Goal: Information Seeking & Learning: Learn about a topic

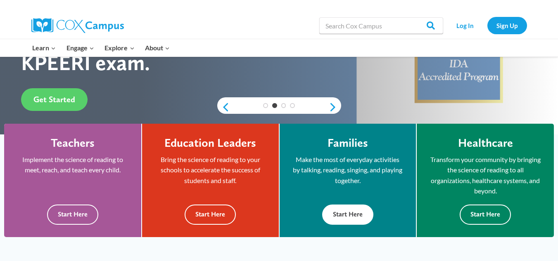
scroll to position [165, 0]
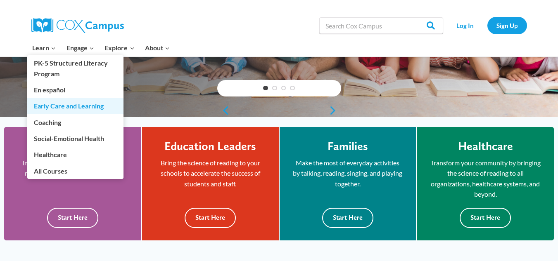
click at [76, 107] on link "Early Care and Learning" at bounding box center [75, 106] width 96 height 16
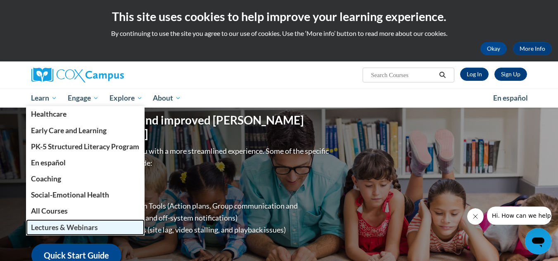
click at [77, 224] on span "Lectures & Webinars" at bounding box center [64, 227] width 67 height 9
